Goal: Transaction & Acquisition: Purchase product/service

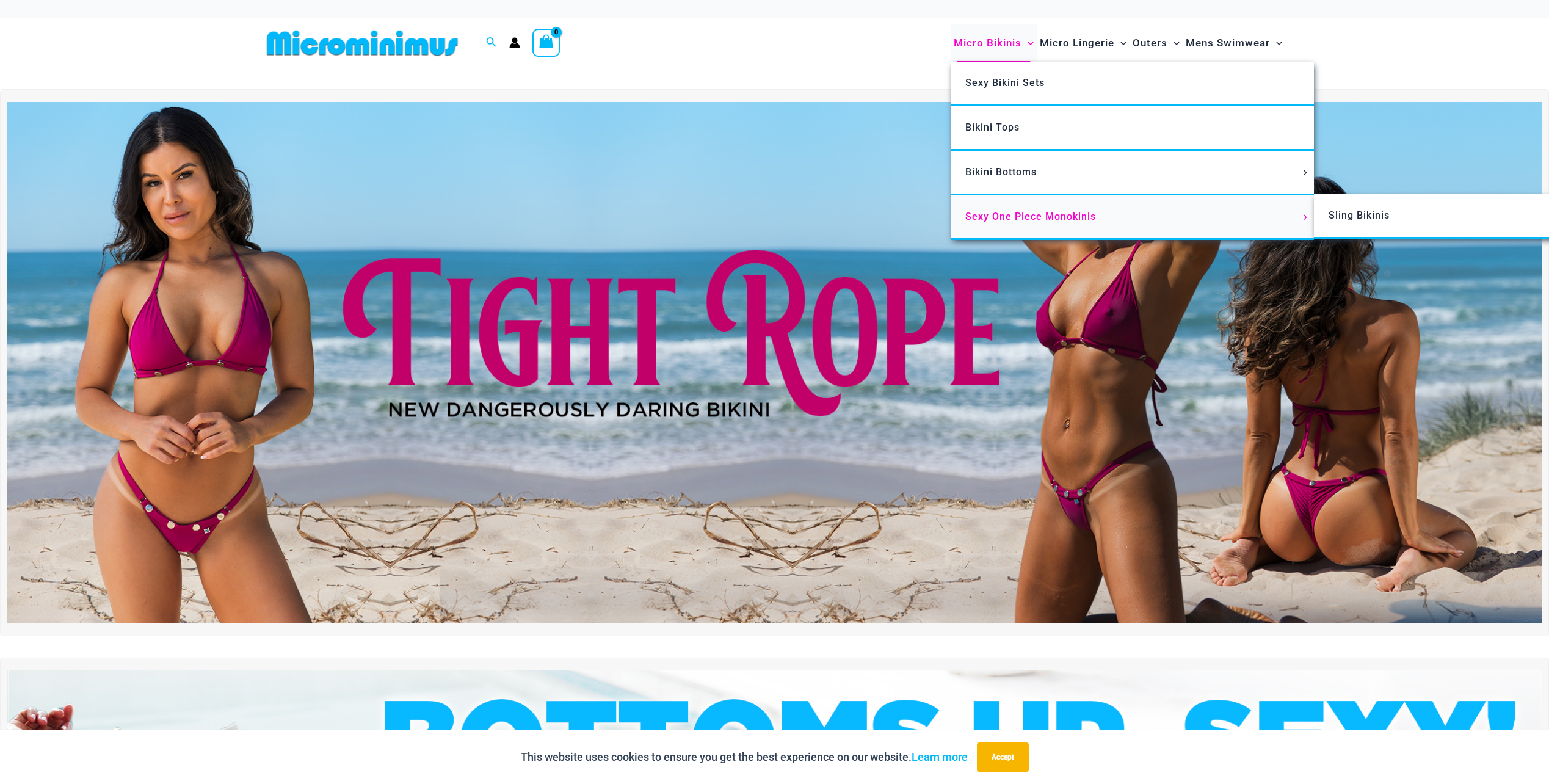
click at [1007, 216] on span "Sexy One Piece Monokinis" at bounding box center [1031, 216] width 130 height 12
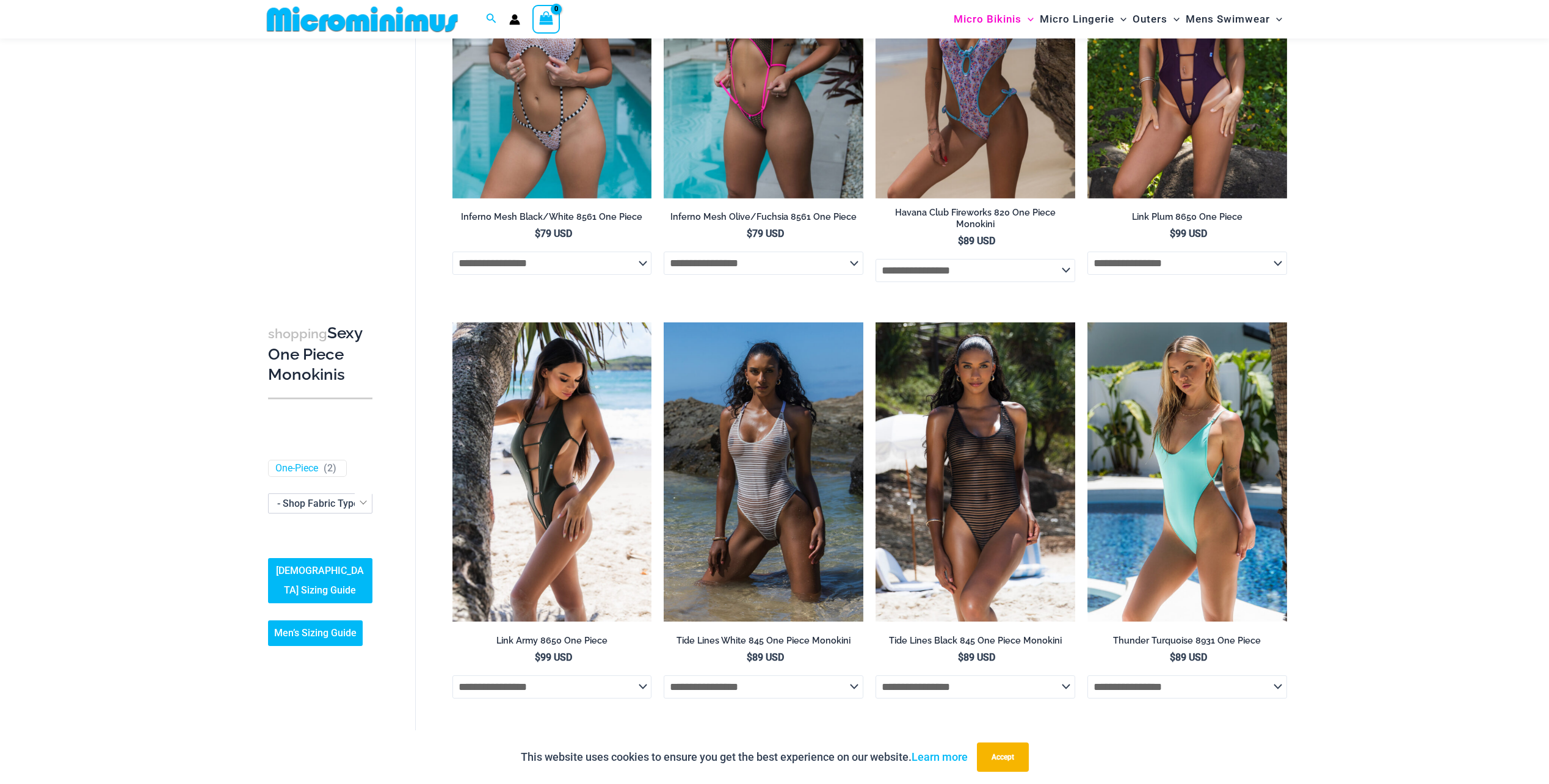
scroll to position [1150, 0]
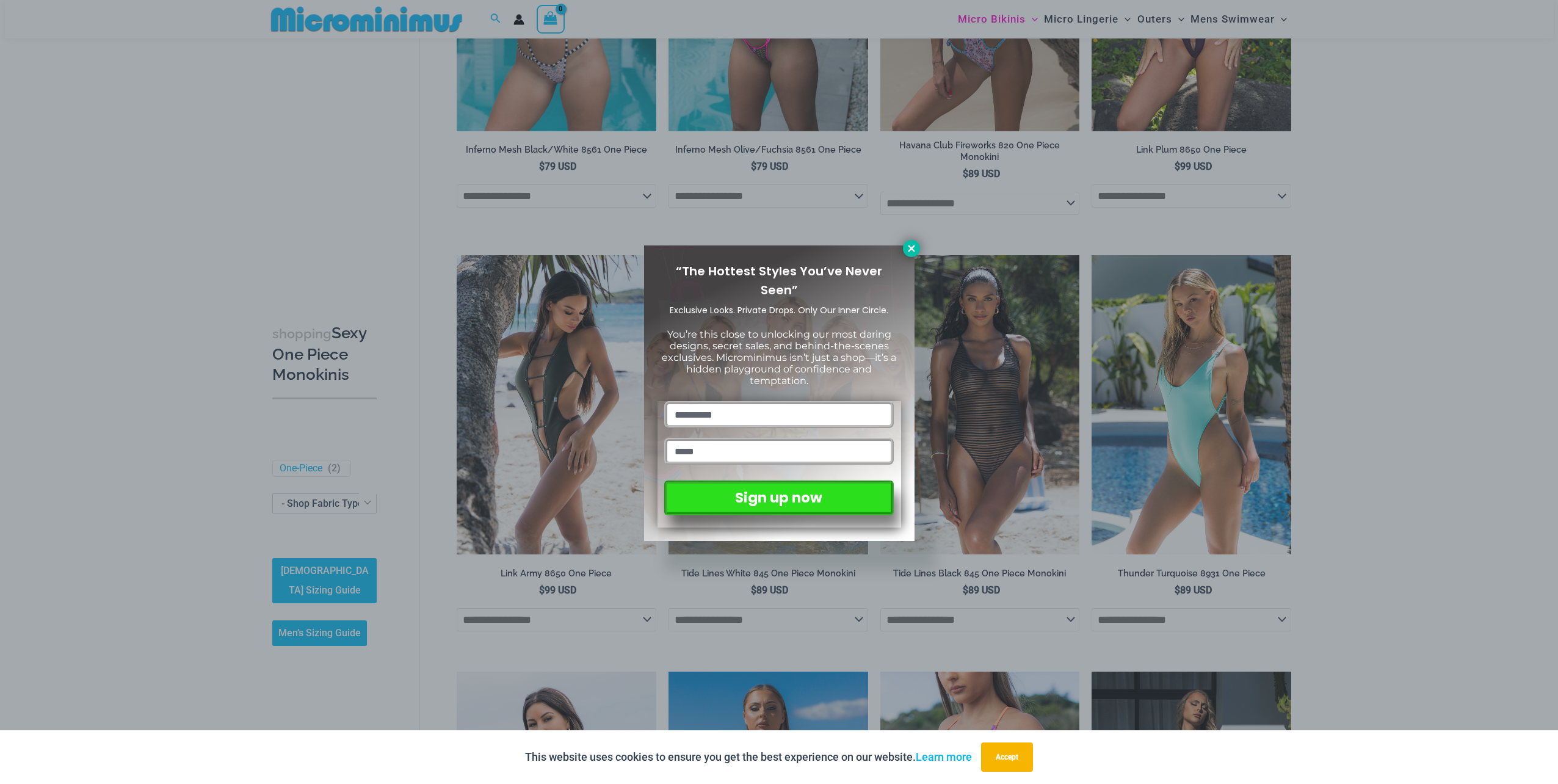
click at [914, 248] on icon at bounding box center [911, 248] width 11 height 11
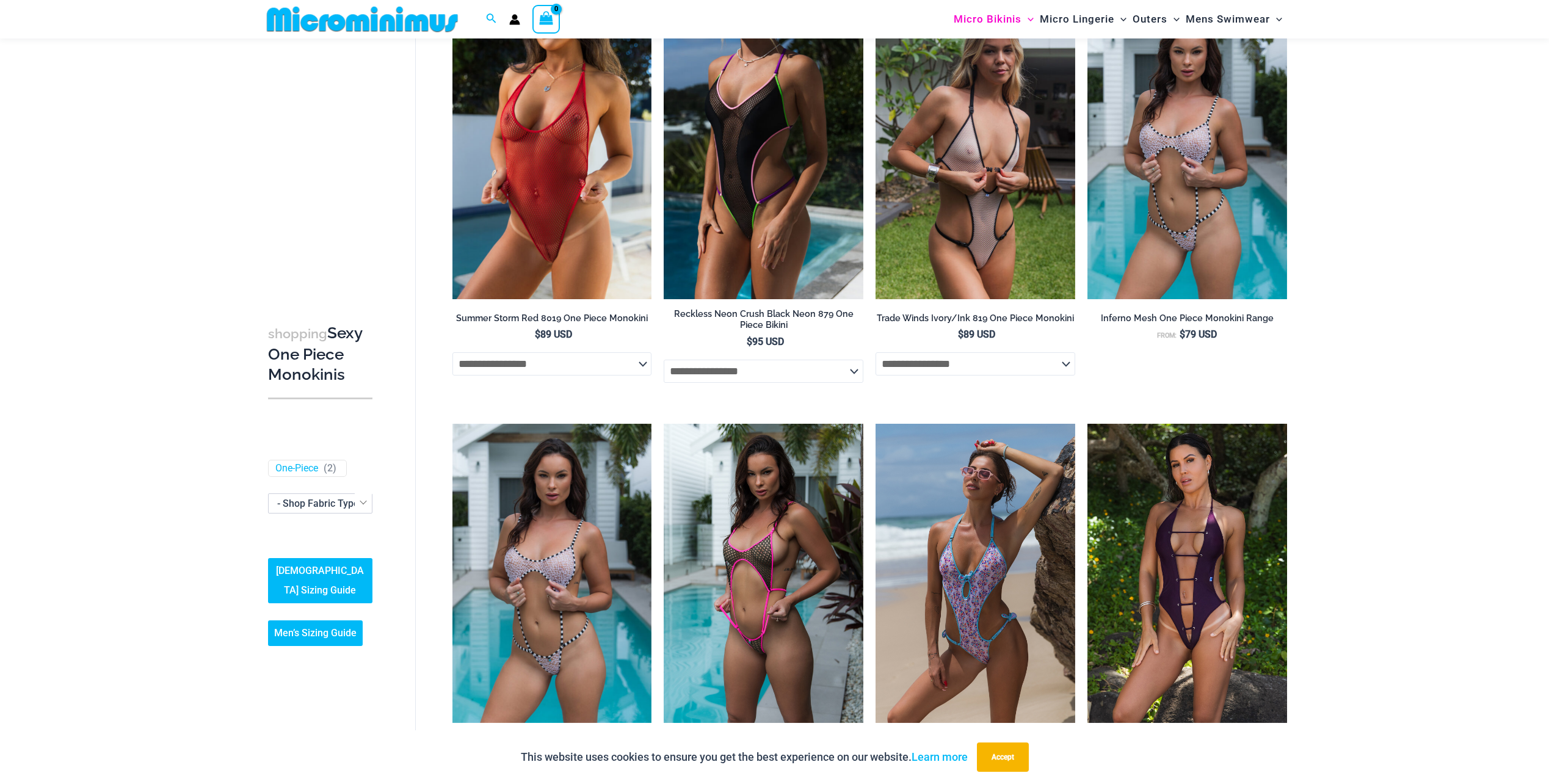
scroll to position [417, 0]
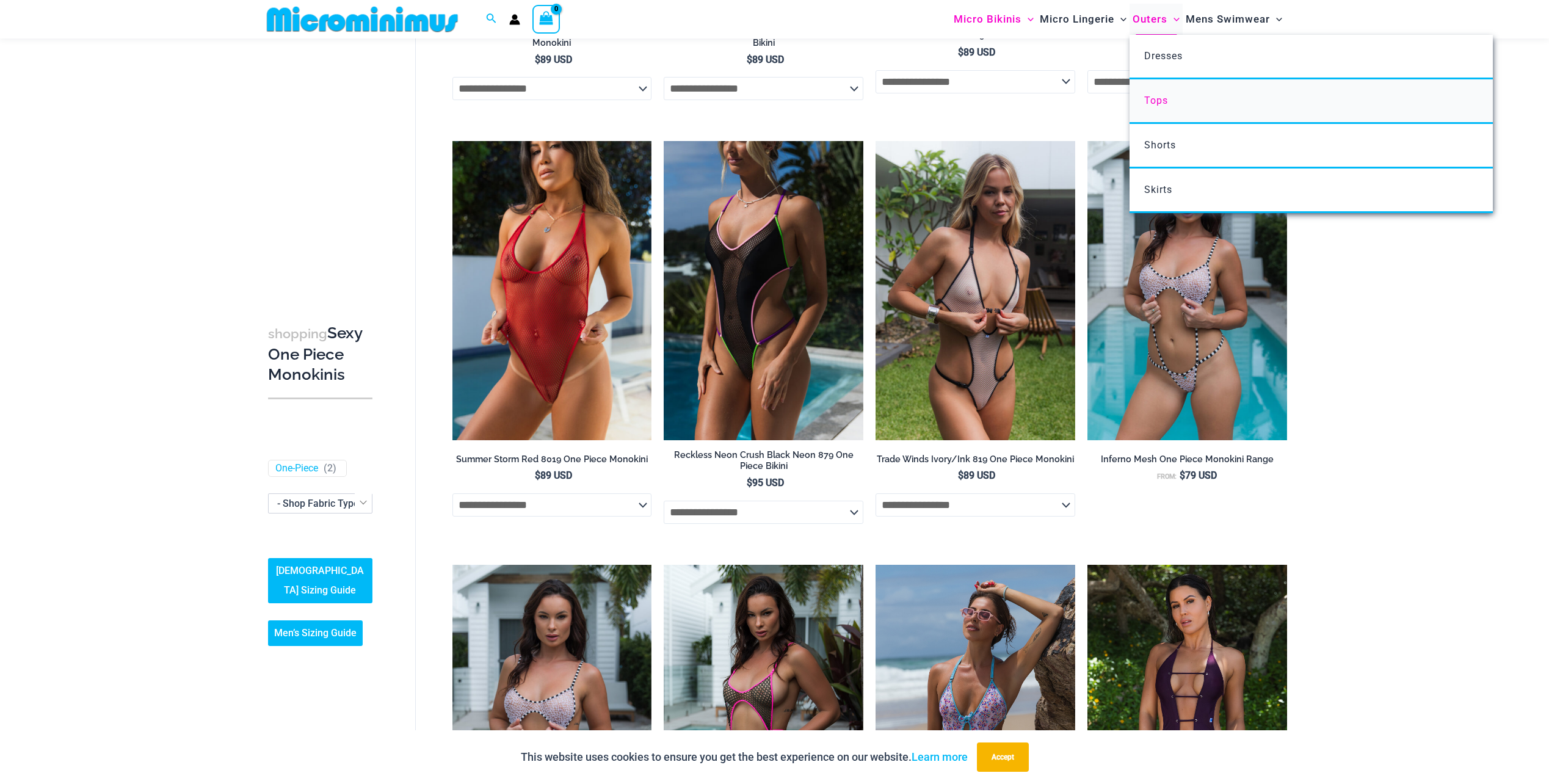
click at [1164, 99] on span "Tops" at bounding box center [1156, 101] width 24 height 12
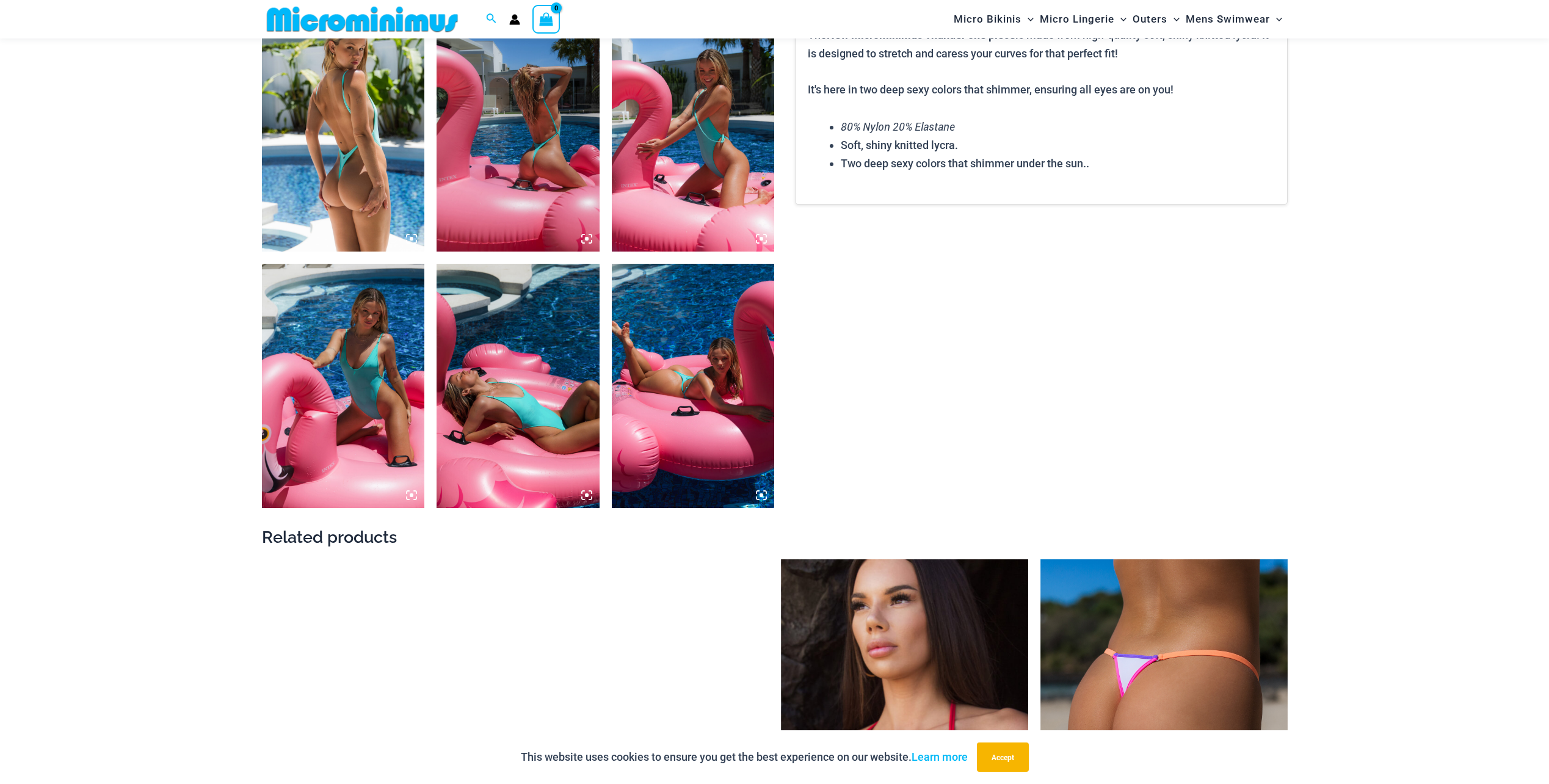
scroll to position [843, 0]
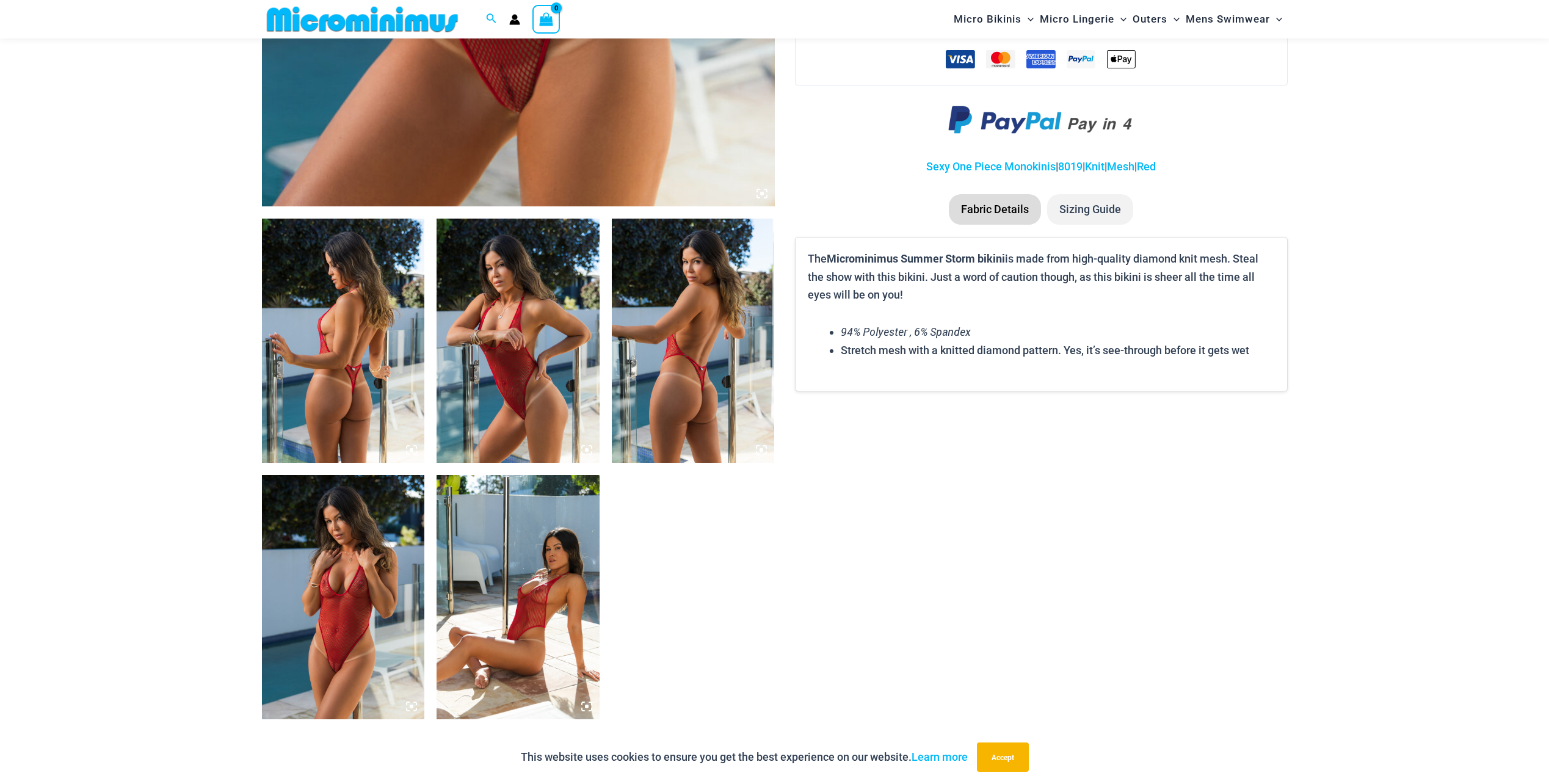
scroll to position [843, 0]
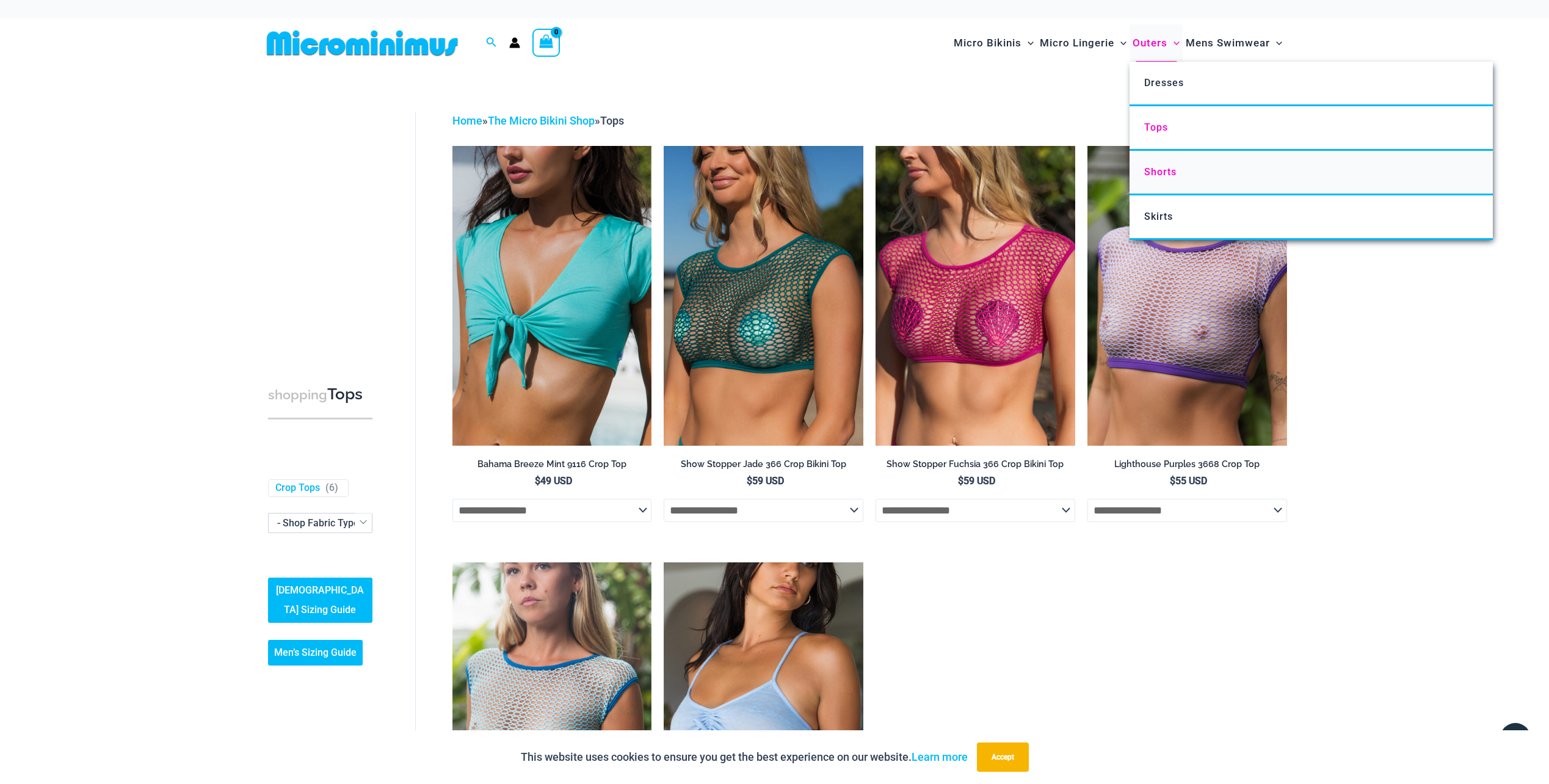
click at [1164, 177] on span "Shorts" at bounding box center [1160, 172] width 32 height 12
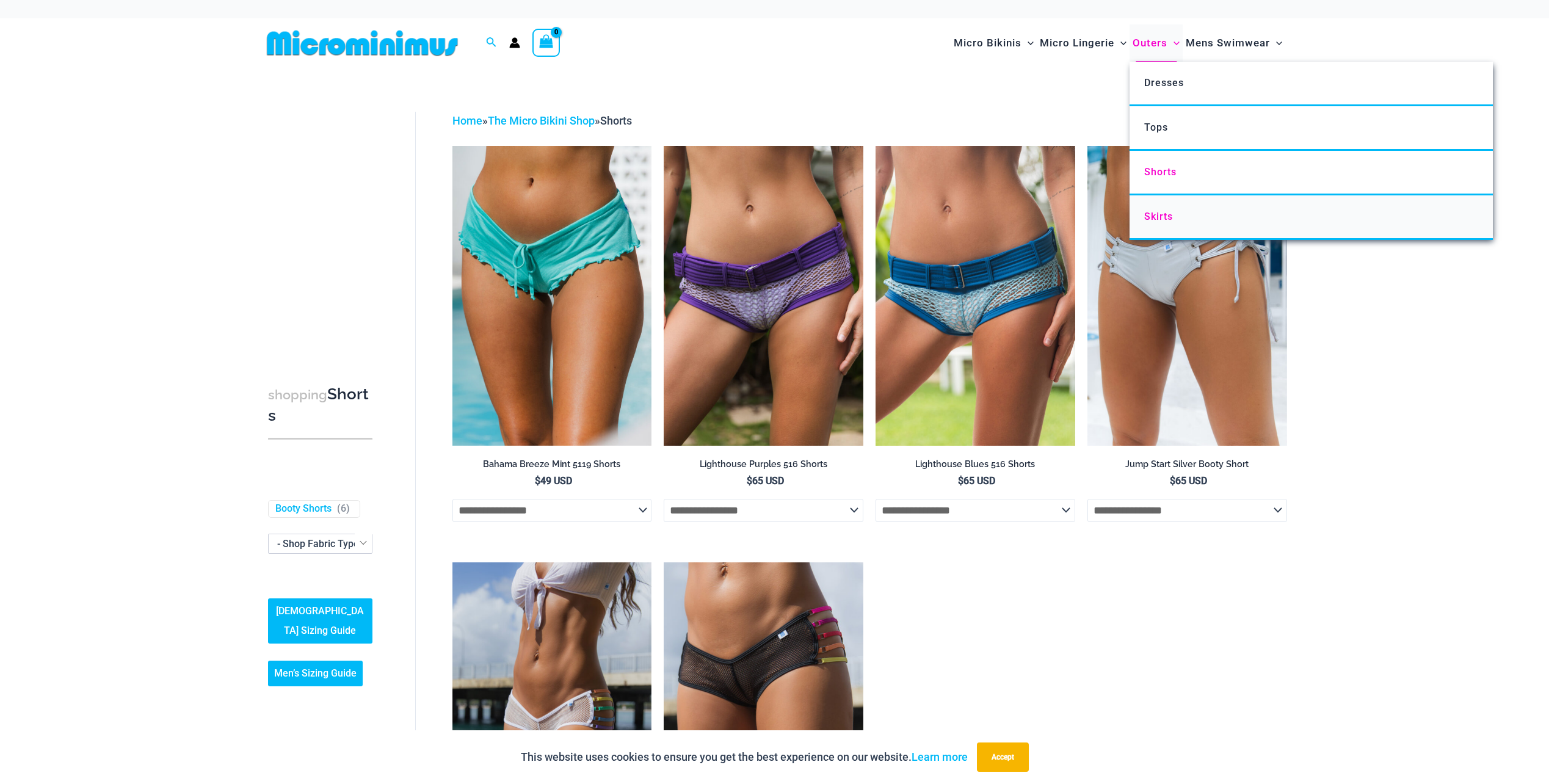
click at [1161, 215] on span "Skirts" at bounding box center [1159, 216] width 28 height 12
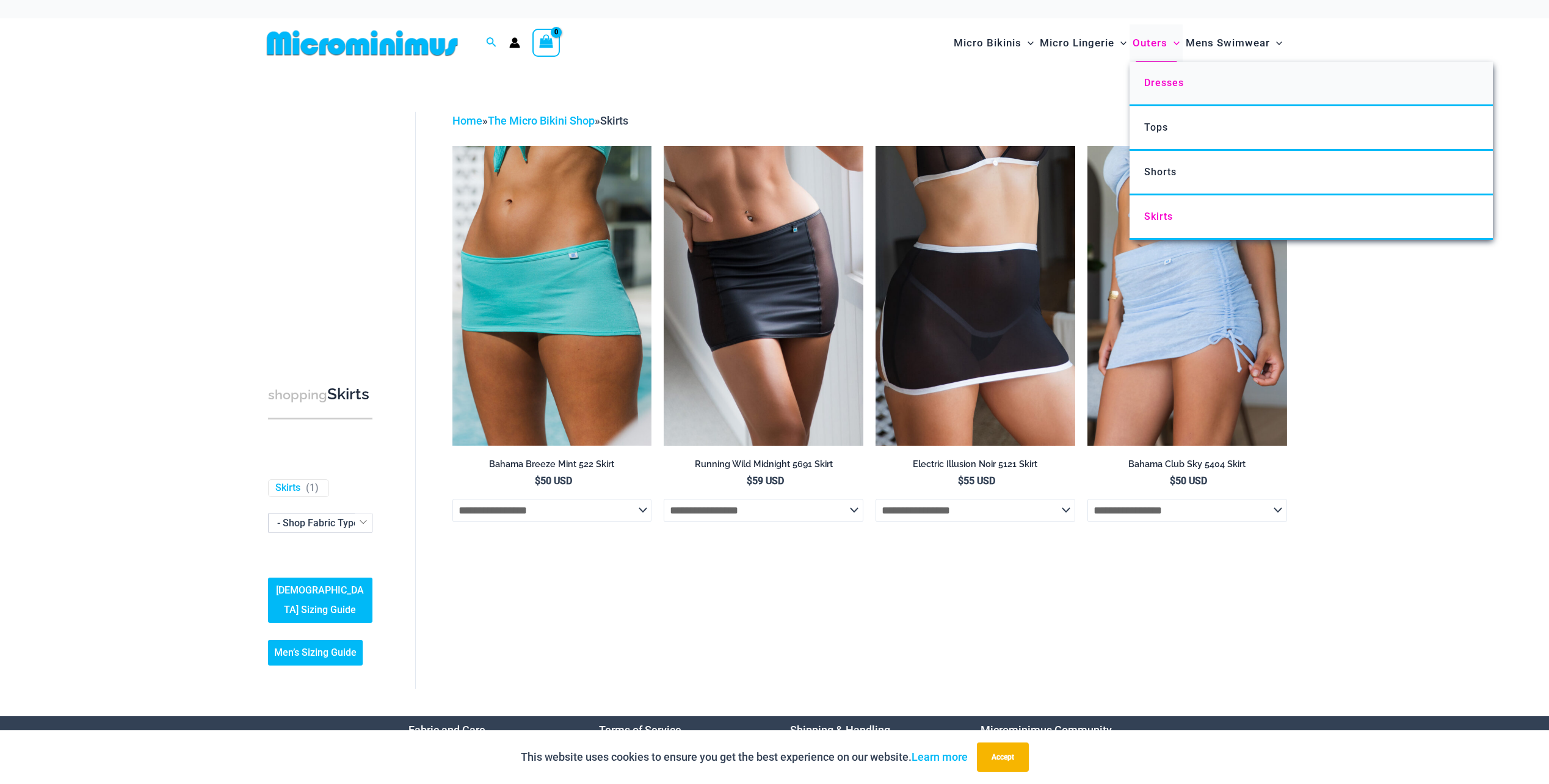
click at [1160, 81] on span "Dresses" at bounding box center [1164, 83] width 39 height 12
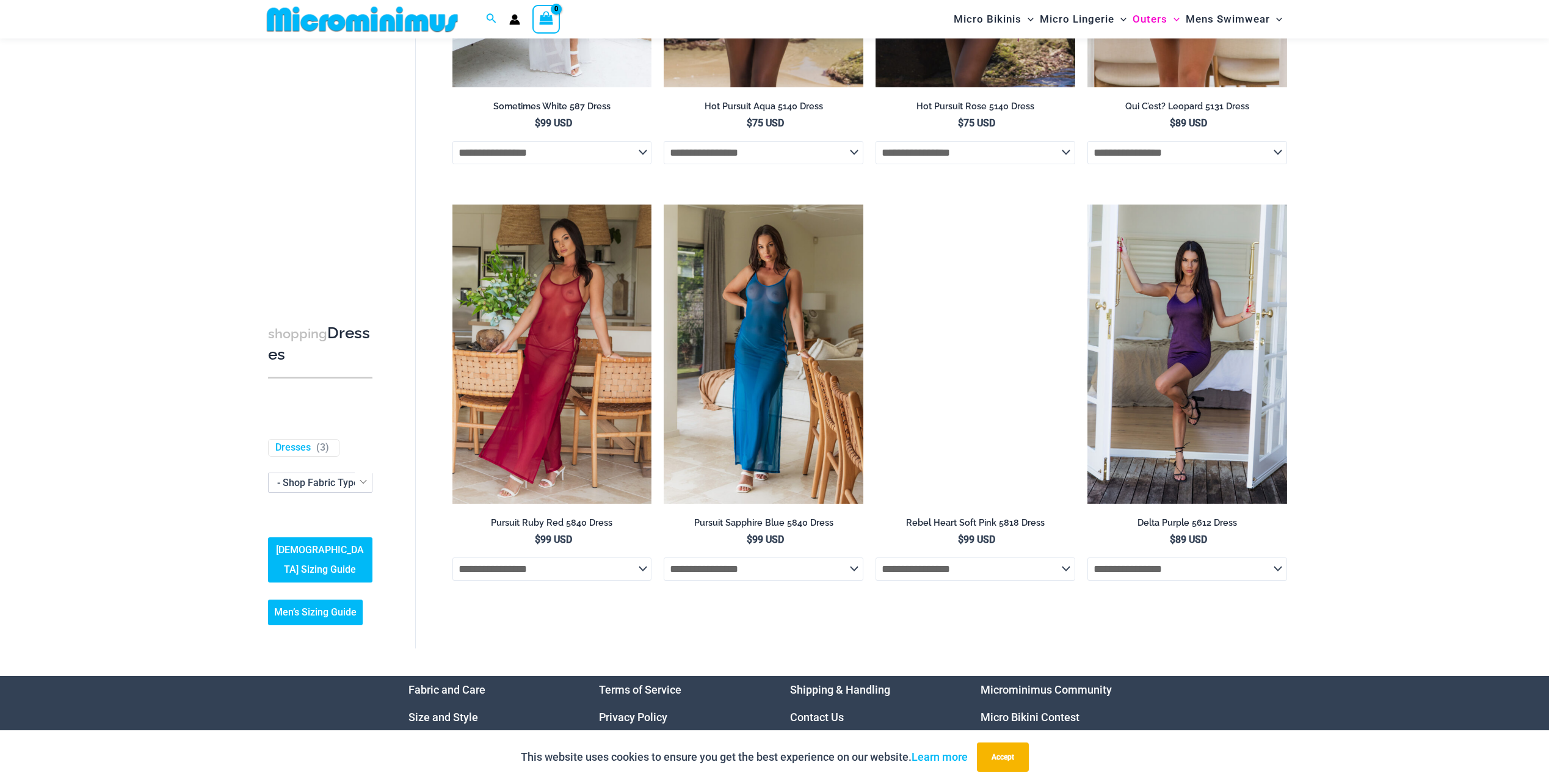
scroll to position [843, 0]
